Goal: Task Accomplishment & Management: Complete application form

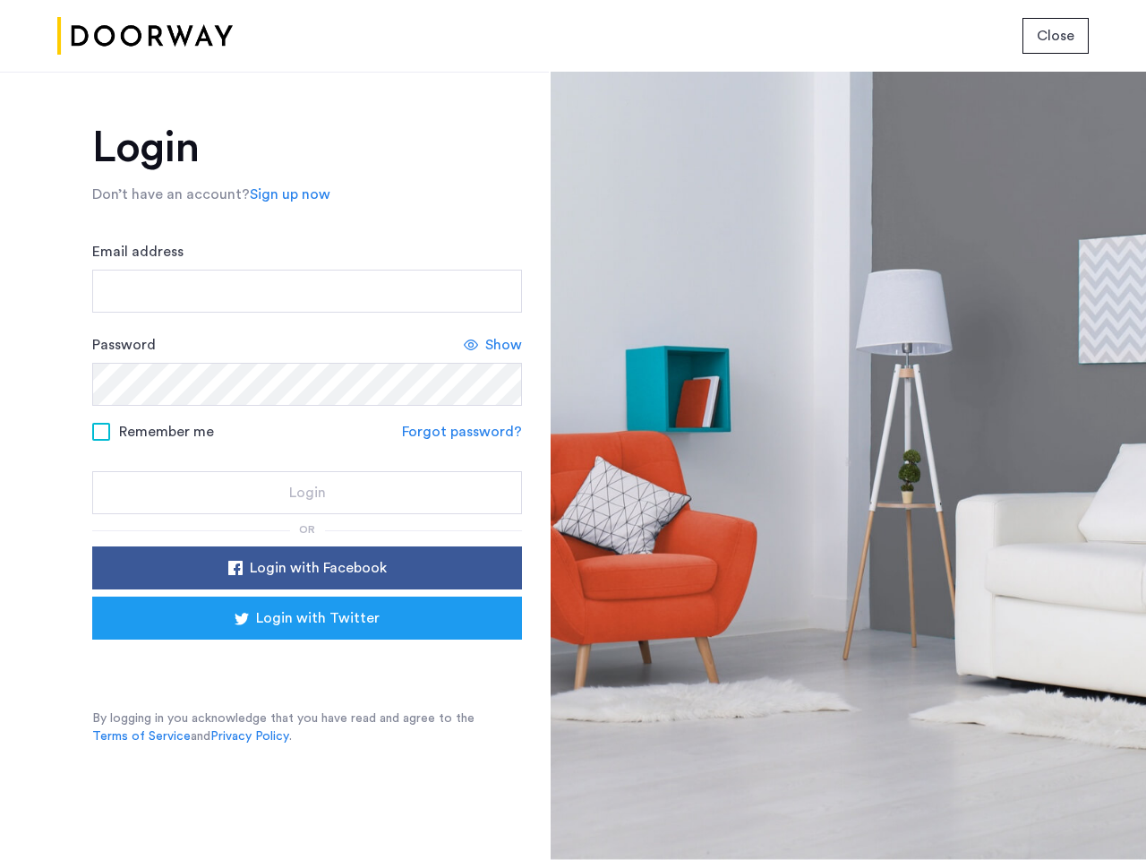
click at [1056, 36] on span "Close" at bounding box center [1056, 35] width 38 height 21
click at [286, 194] on link "Sign up now" at bounding box center [290, 194] width 81 height 21
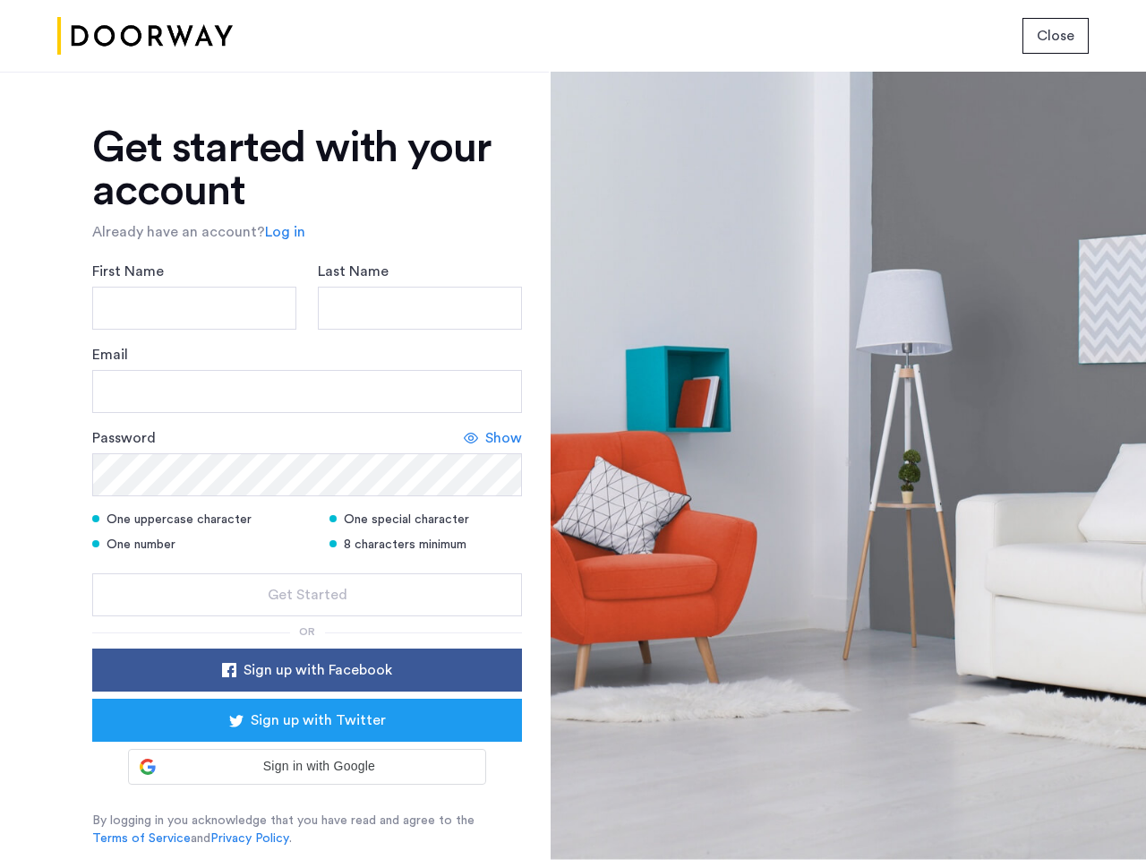
click at [493, 345] on div "Email" at bounding box center [307, 378] width 430 height 69
click at [465, 432] on icon at bounding box center [471, 438] width 14 height 14
click at [307, 568] on form "First Name Last Name Email Password Show One uppercase character One special ch…" at bounding box center [307, 438] width 430 height 355
click at [307, 618] on div "Get started with your account Already have an account? Log in First Name Last N…" at bounding box center [307, 486] width 430 height 721
